Goal: Transaction & Acquisition: Obtain resource

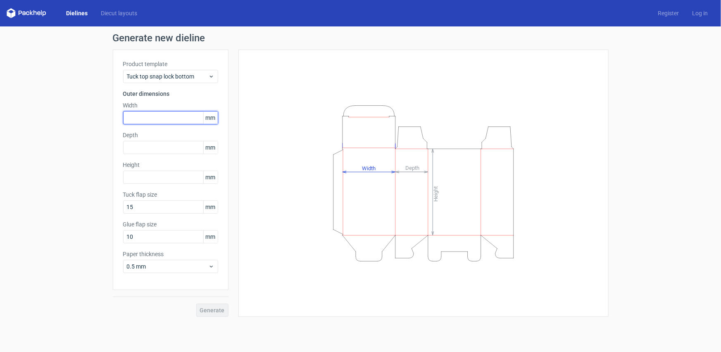
click at [142, 118] on input "text" at bounding box center [170, 117] width 95 height 13
click at [60, 10] on link "Dielines" at bounding box center [76, 13] width 35 height 8
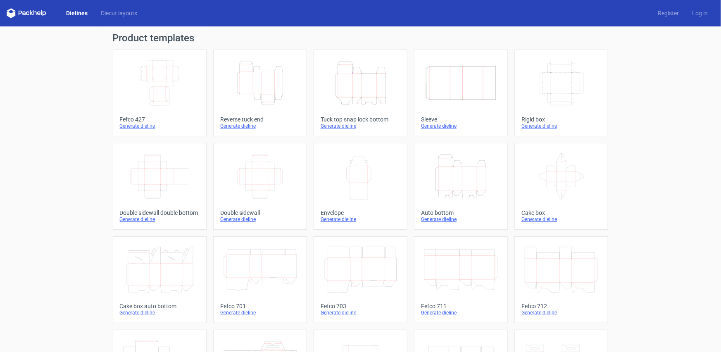
click at [262, 96] on icon "Height Depth Width" at bounding box center [260, 83] width 73 height 46
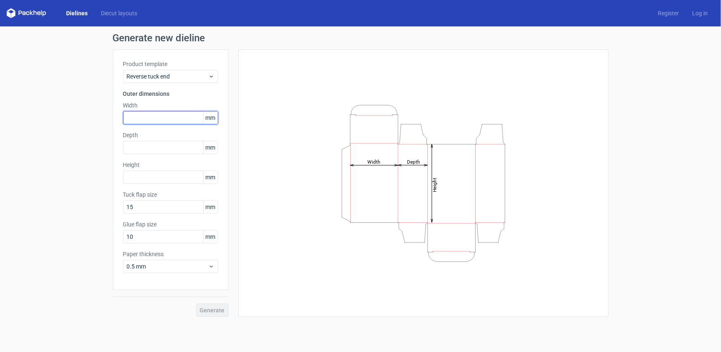
click at [184, 118] on input "text" at bounding box center [170, 117] width 95 height 13
type input "103"
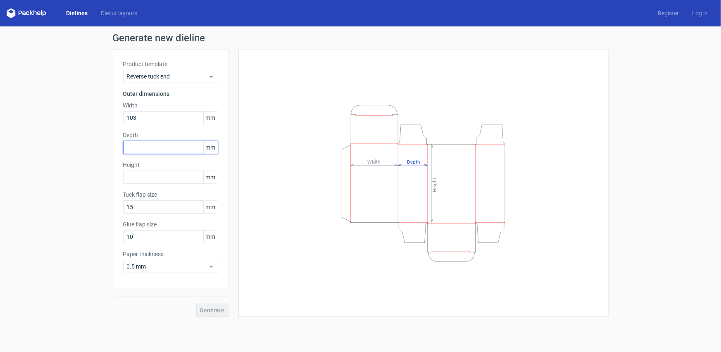
click at [156, 144] on input "text" at bounding box center [170, 147] width 95 height 13
drag, startPoint x: 149, startPoint y: 145, endPoint x: 102, endPoint y: 147, distance: 46.3
click at [102, 147] on div "Generate new dieline Product template Reverse tuck end Outer dimensions Width 1…" at bounding box center [360, 174] width 721 height 297
type input "72"
click at [139, 176] on input "text" at bounding box center [170, 177] width 95 height 13
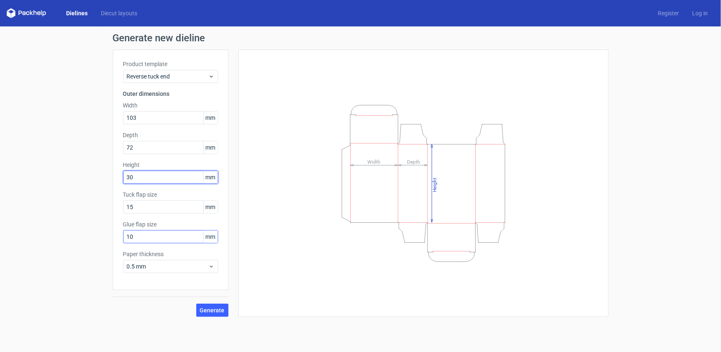
type input "30"
drag, startPoint x: 141, startPoint y: 236, endPoint x: 95, endPoint y: 239, distance: 46.0
click at [95, 239] on div "Generate new dieline Product template Reverse tuck end Outer dimensions Width 1…" at bounding box center [360, 174] width 721 height 297
type input "15"
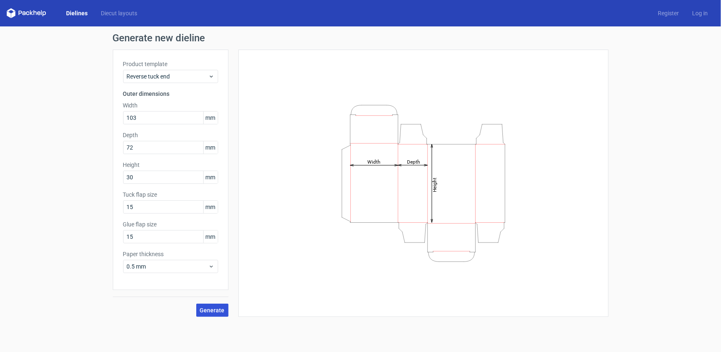
click at [226, 309] on button "Generate" at bounding box center [212, 310] width 32 height 13
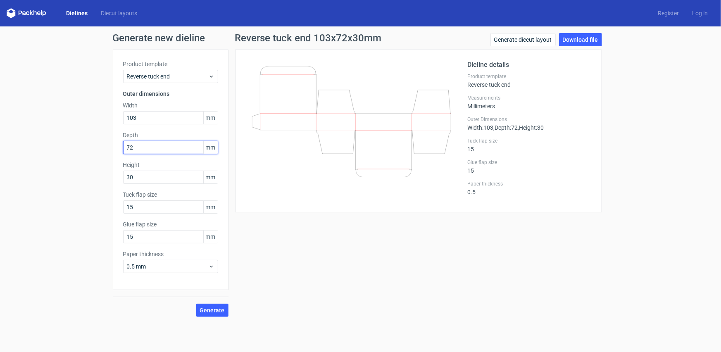
drag, startPoint x: 146, startPoint y: 143, endPoint x: 121, endPoint y: 143, distance: 25.2
click at [121, 143] on div "Product template Reverse tuck end Outer dimensions Width 103 mm Depth 72 mm Hei…" at bounding box center [171, 170] width 116 height 240
type input "103"
drag, startPoint x: 138, startPoint y: 116, endPoint x: 113, endPoint y: 116, distance: 25.2
click at [113, 116] on div "Product template Reverse tuck end Outer dimensions Width 103 mm Depth 103 mm He…" at bounding box center [171, 170] width 116 height 240
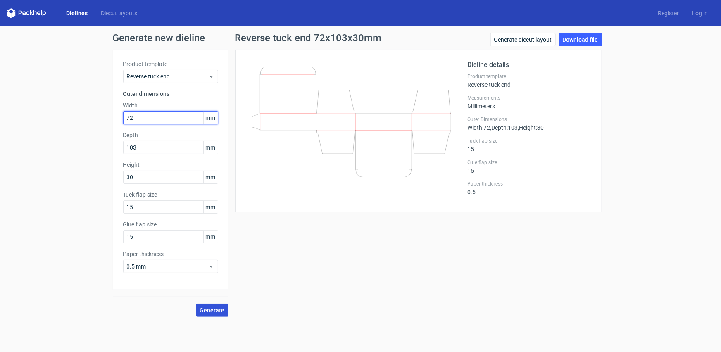
type input "72"
click at [209, 307] on span "Generate" at bounding box center [212, 310] width 25 height 6
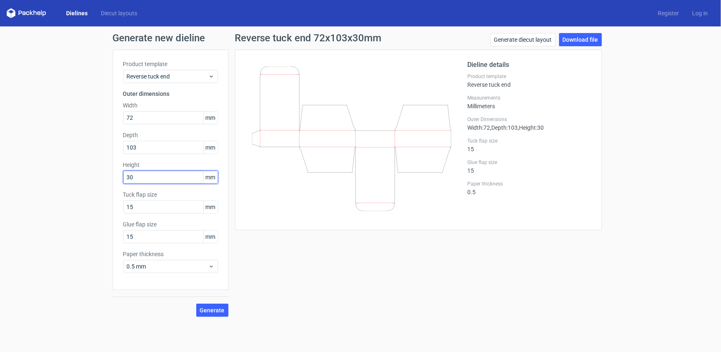
drag, startPoint x: 149, startPoint y: 176, endPoint x: 116, endPoint y: 182, distance: 33.5
click at [119, 181] on div "Product template Reverse tuck end Outer dimensions Width 72 mm Depth 103 mm Hei…" at bounding box center [171, 170] width 116 height 240
drag, startPoint x: 138, startPoint y: 179, endPoint x: 103, endPoint y: 181, distance: 35.2
click at [107, 179] on div "Generate new dieline Product template Reverse tuck end Outer dimensions Width 7…" at bounding box center [360, 174] width 721 height 297
type input "103"
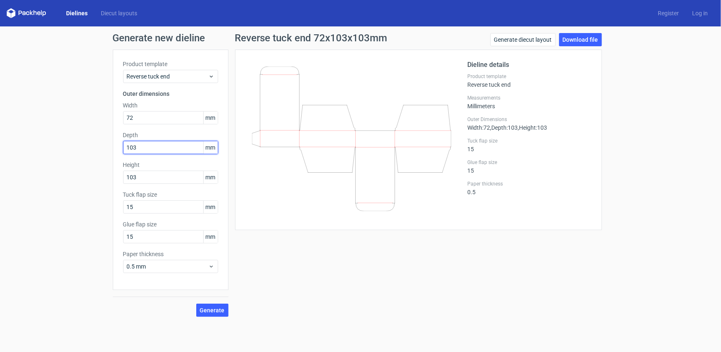
drag, startPoint x: 145, startPoint y: 146, endPoint x: 100, endPoint y: 152, distance: 45.5
click at [100, 152] on div "Generate new dieline Product template Reverse tuck end Outer dimensions Width 7…" at bounding box center [360, 174] width 721 height 297
click at [213, 313] on span "Generate" at bounding box center [212, 310] width 25 height 6
click at [302, 183] on icon at bounding box center [351, 149] width 199 height 165
drag, startPoint x: 179, startPoint y: 116, endPoint x: 141, endPoint y: 116, distance: 38.0
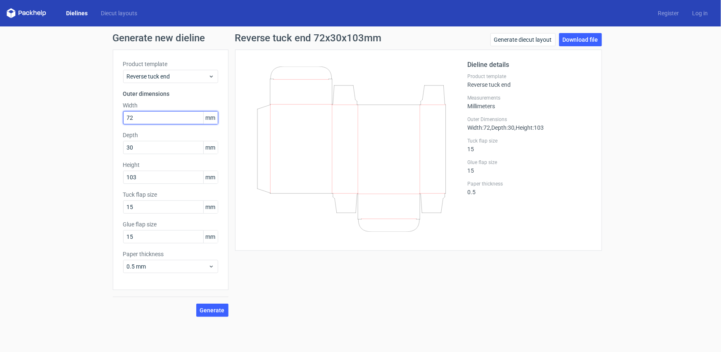
click at [141, 116] on input "72" at bounding box center [170, 117] width 95 height 13
click at [150, 145] on input "30" at bounding box center [170, 147] width 95 height 13
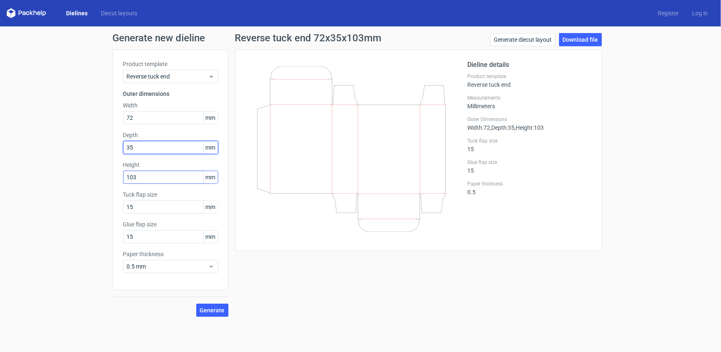
type input "35"
click at [142, 179] on input "103" at bounding box center [170, 177] width 95 height 13
click at [212, 313] on span "Generate" at bounding box center [212, 310] width 25 height 6
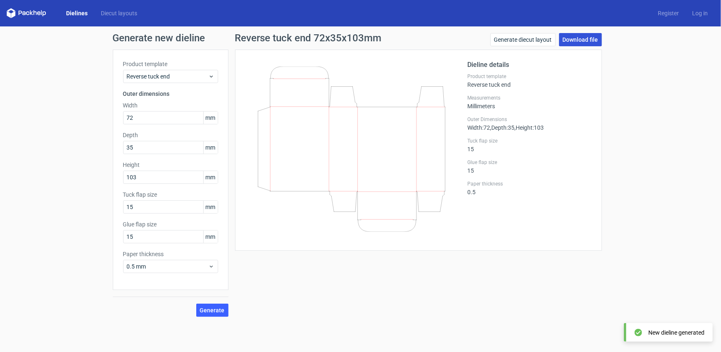
click at [586, 37] on link "Download file" at bounding box center [580, 39] width 43 height 13
click at [215, 310] on span "Generate" at bounding box center [212, 310] width 25 height 6
click at [578, 37] on link "Download file" at bounding box center [580, 39] width 43 height 13
click at [300, 136] on icon at bounding box center [351, 149] width 199 height 165
click at [588, 43] on link "Download file" at bounding box center [580, 39] width 43 height 13
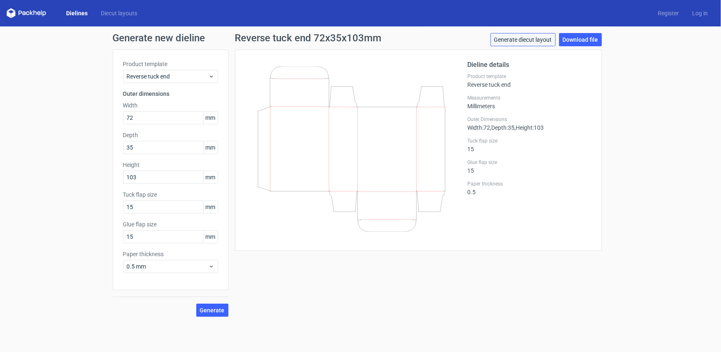
click at [523, 43] on link "Generate diecut layout" at bounding box center [522, 39] width 65 height 13
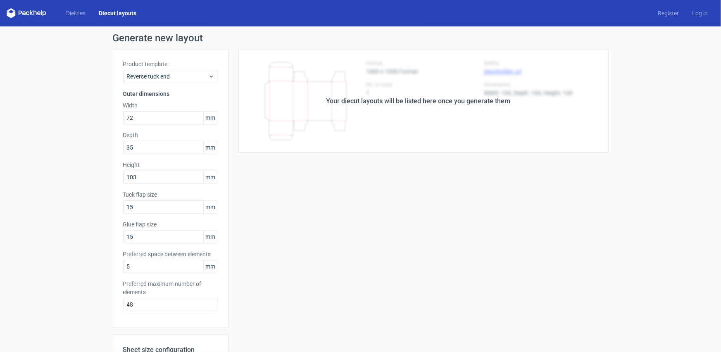
click at [359, 109] on div "Your diecut layouts will be listed here once you generate them" at bounding box center [418, 101] width 380 height 103
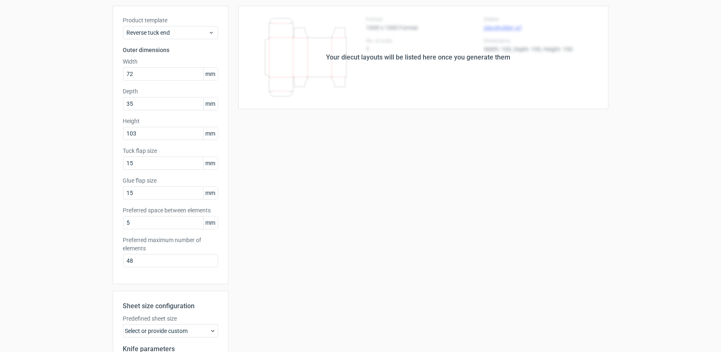
scroll to position [150, 0]
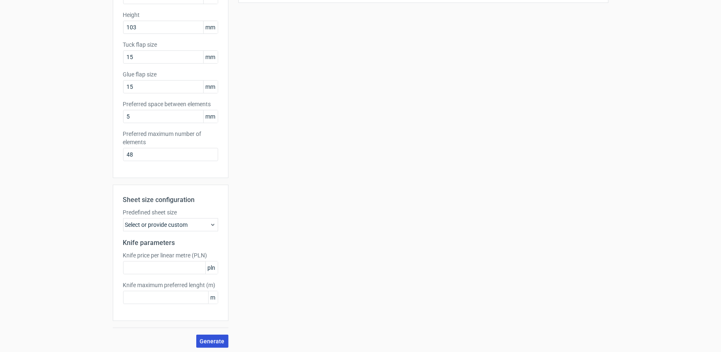
click at [206, 341] on span "Generate" at bounding box center [212, 341] width 25 height 6
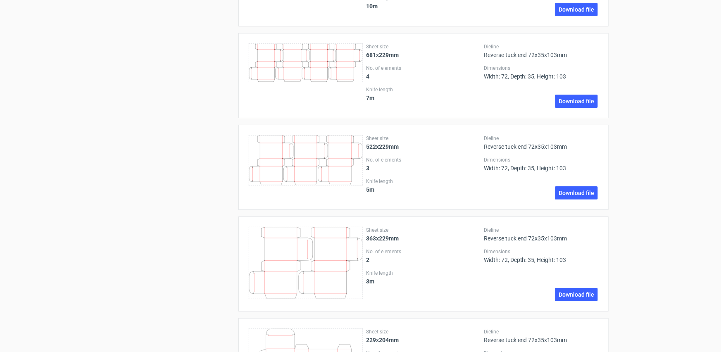
scroll to position [1248, 0]
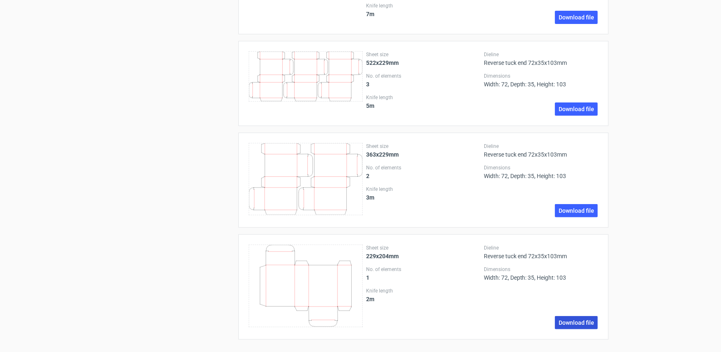
click at [570, 322] on link "Download file" at bounding box center [576, 322] width 43 height 13
